Goal: Task Accomplishment & Management: Use online tool/utility

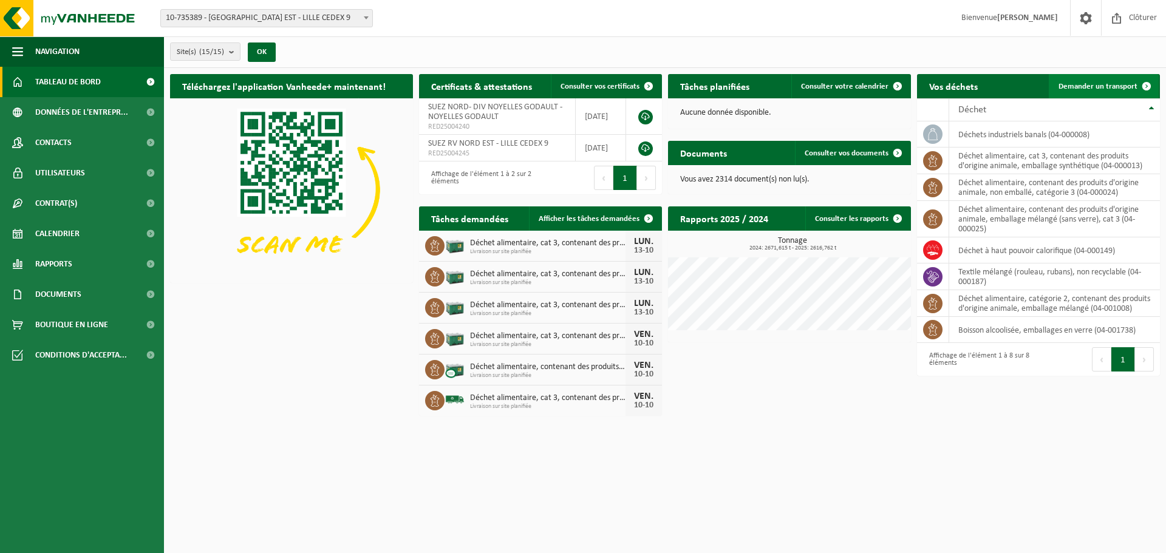
click at [1095, 87] on span "Demander un transport" at bounding box center [1098, 87] width 79 height 8
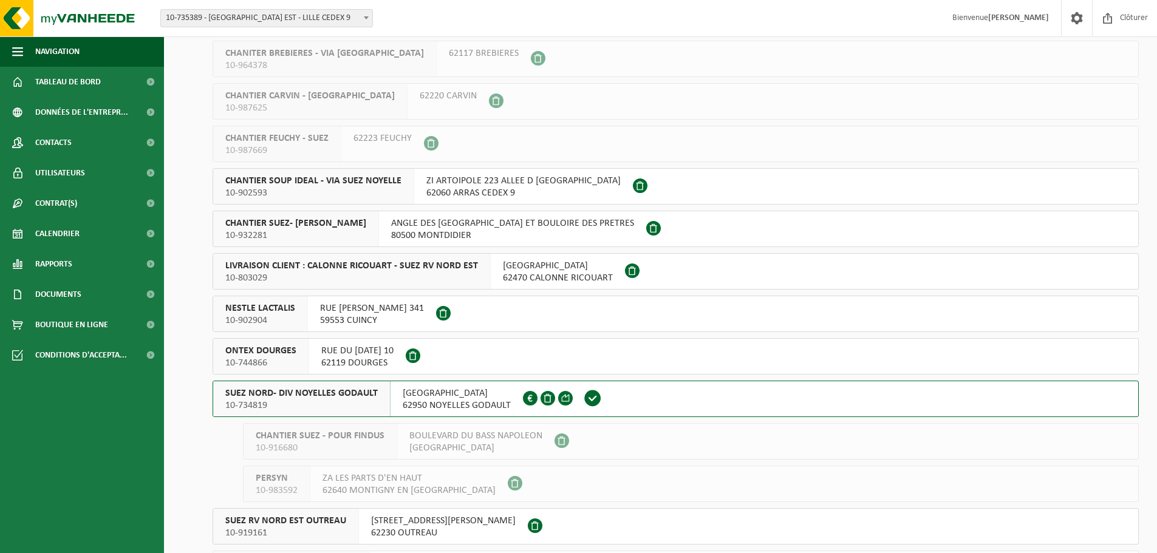
scroll to position [121, 0]
click at [337, 406] on span "10-734819" at bounding box center [301, 404] width 152 height 12
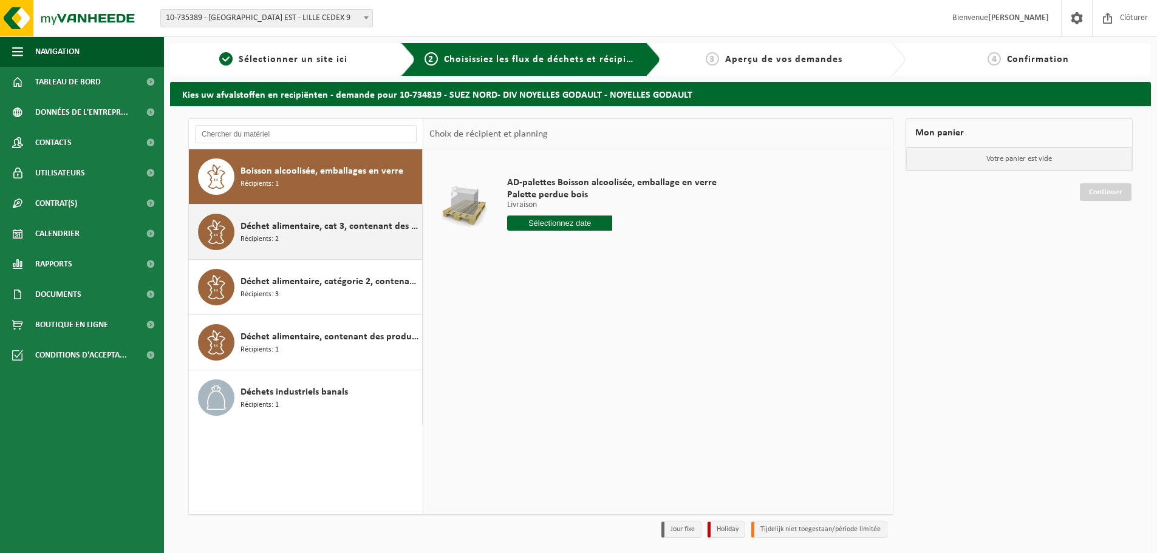
click at [295, 252] on div "Déchet alimentaire, cat 3, contenant des produits d'origine animale, emballage …" at bounding box center [306, 232] width 234 height 55
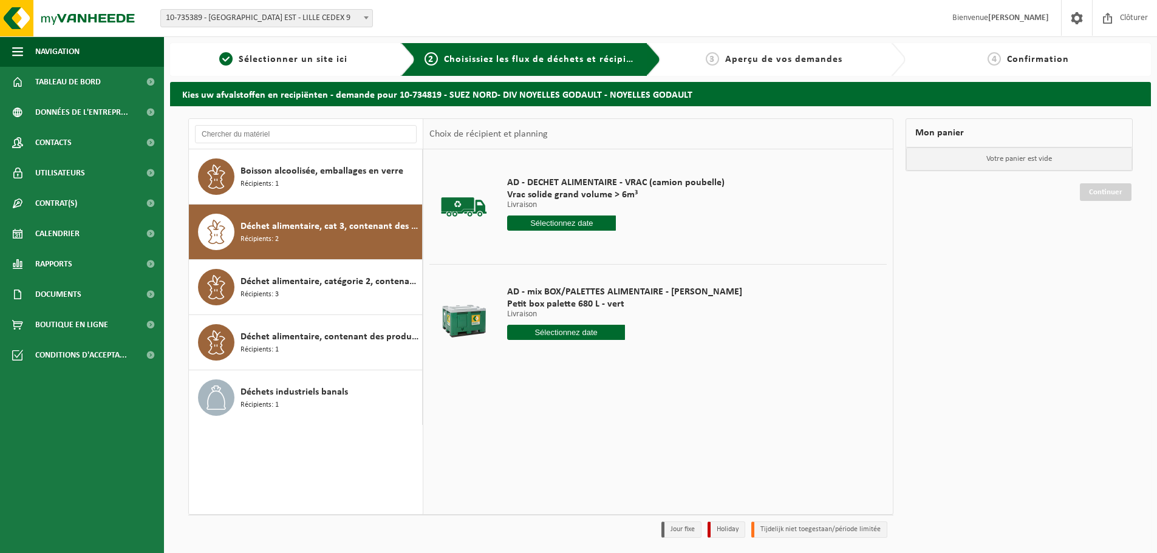
click at [540, 331] on input "text" at bounding box center [566, 332] width 118 height 15
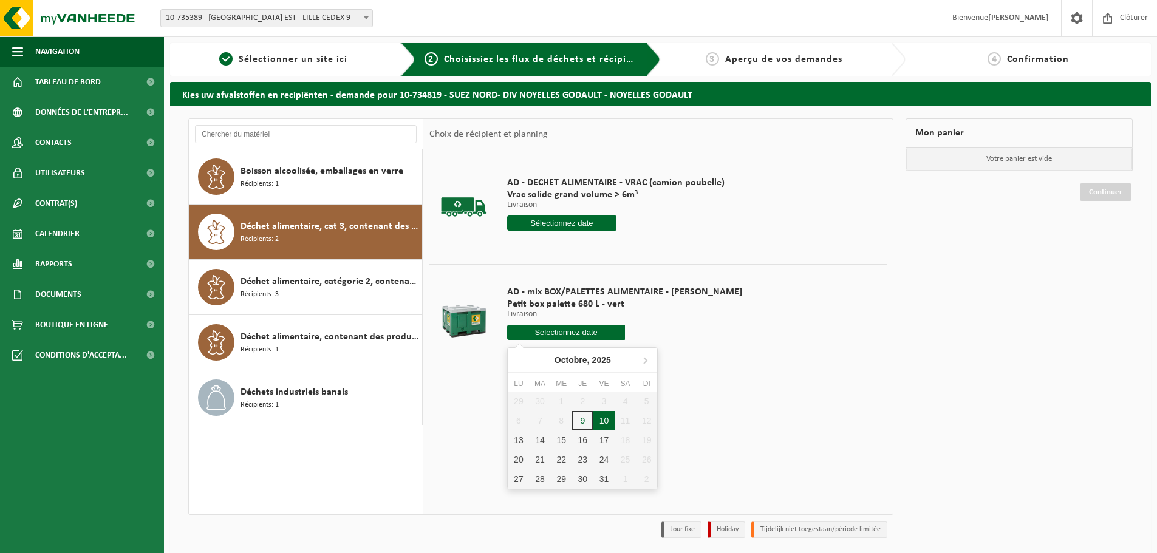
click at [604, 420] on div "10" at bounding box center [603, 420] width 21 height 19
type input "à partir de 2025-10-10"
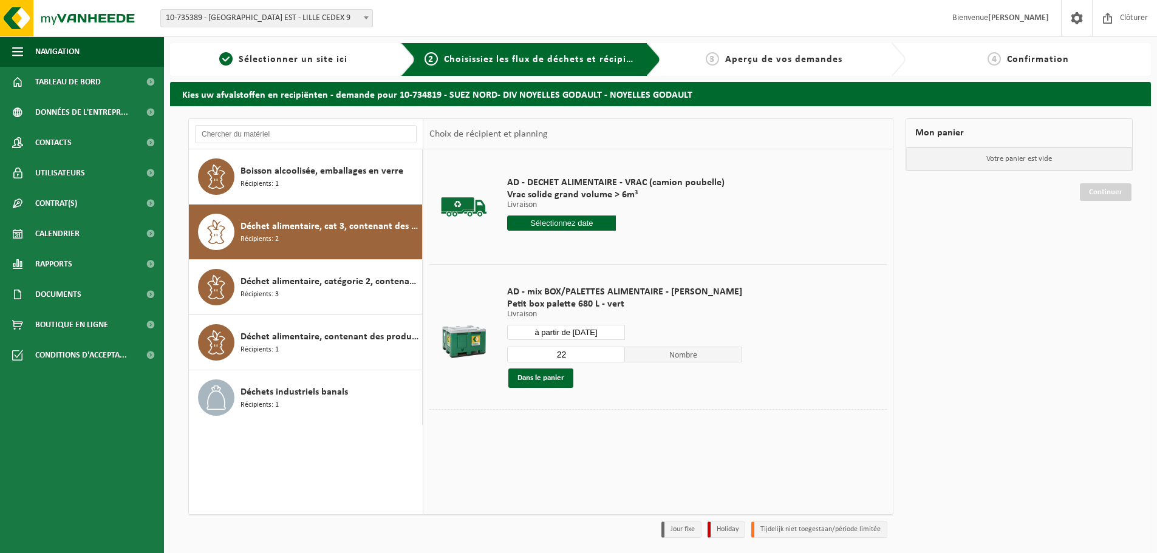
drag, startPoint x: 580, startPoint y: 360, endPoint x: 515, endPoint y: 356, distance: 65.7
click at [521, 356] on input "22" at bounding box center [566, 355] width 118 height 16
type input "1"
click at [564, 374] on button "Dans le panier" at bounding box center [540, 378] width 65 height 19
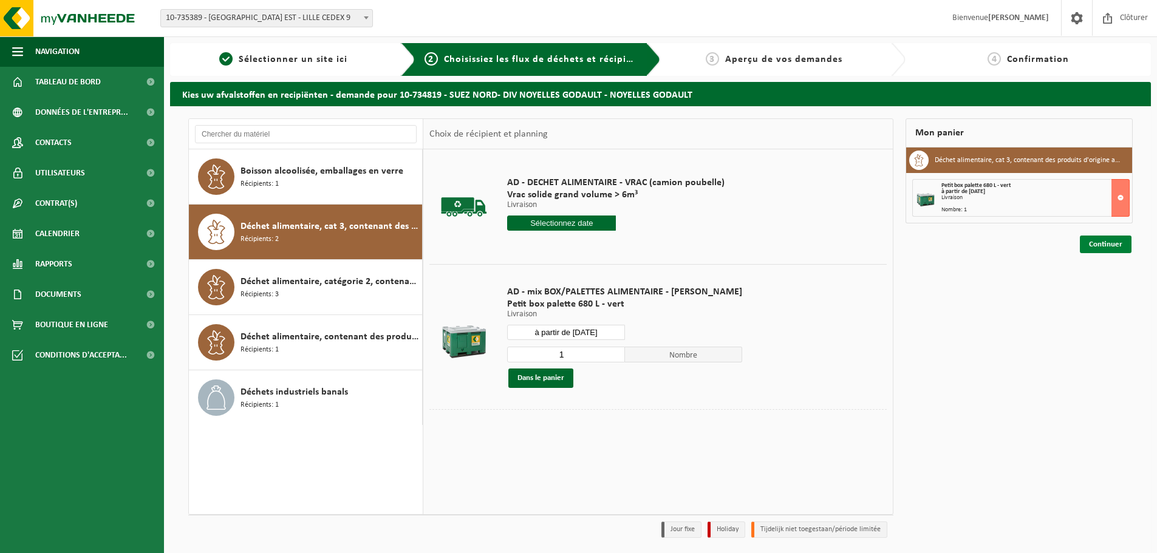
click at [1110, 236] on link "Continuer" at bounding box center [1106, 245] width 52 height 18
click at [1093, 244] on link "Continuer" at bounding box center [1106, 245] width 52 height 18
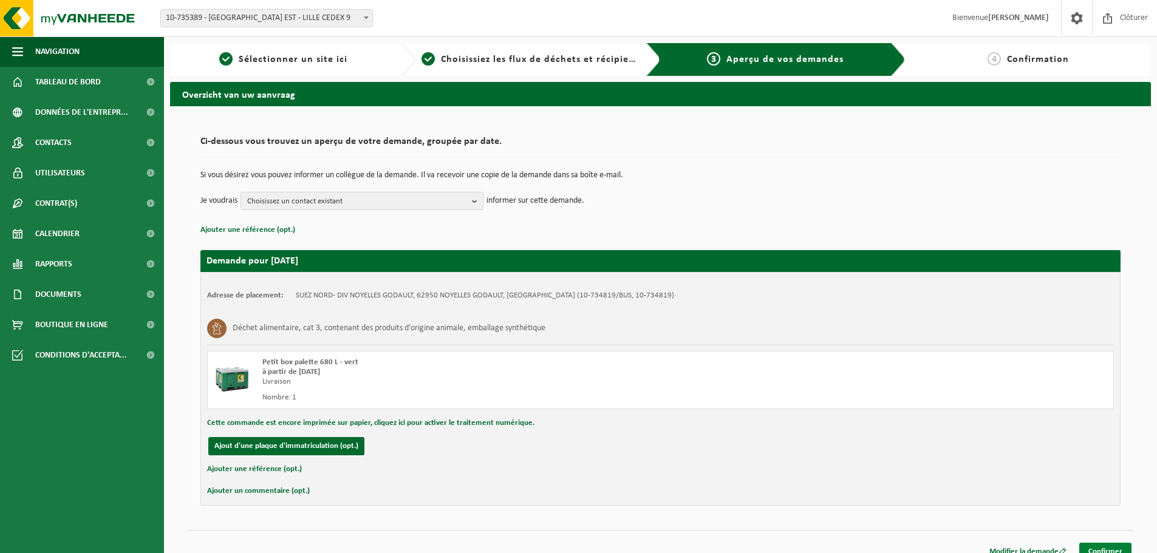
click at [1116, 546] on link "Confirmer" at bounding box center [1105, 552] width 52 height 18
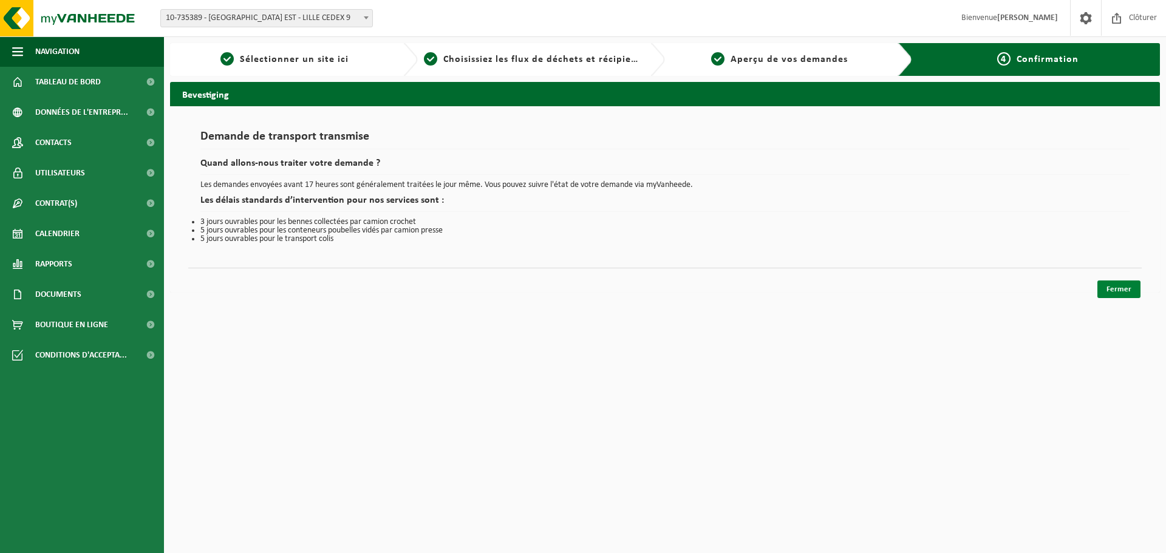
click at [1116, 289] on link "Fermer" at bounding box center [1119, 290] width 43 height 18
